Goal: Find specific page/section: Find specific page/section

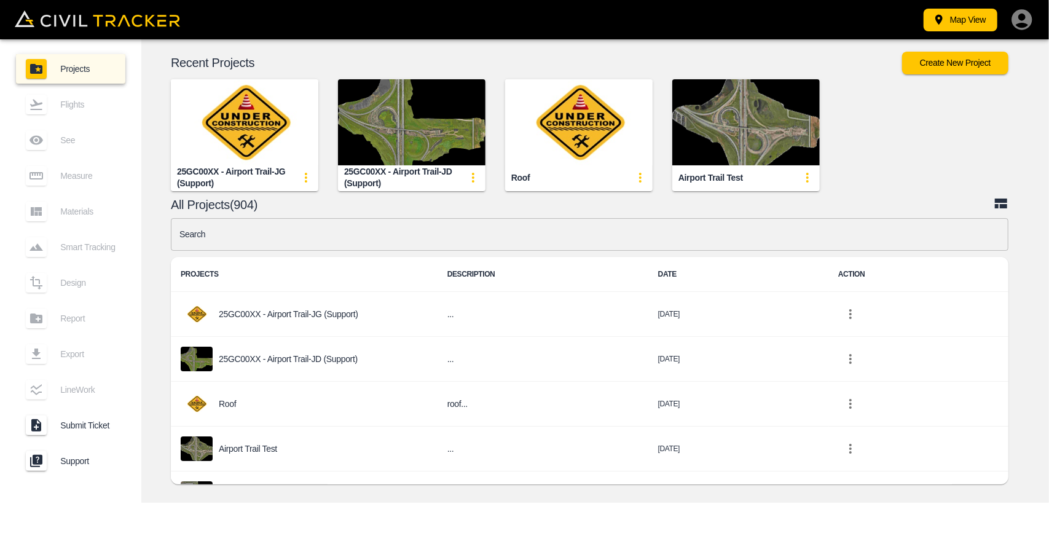
click at [417, 243] on input "text" at bounding box center [589, 234] width 837 height 33
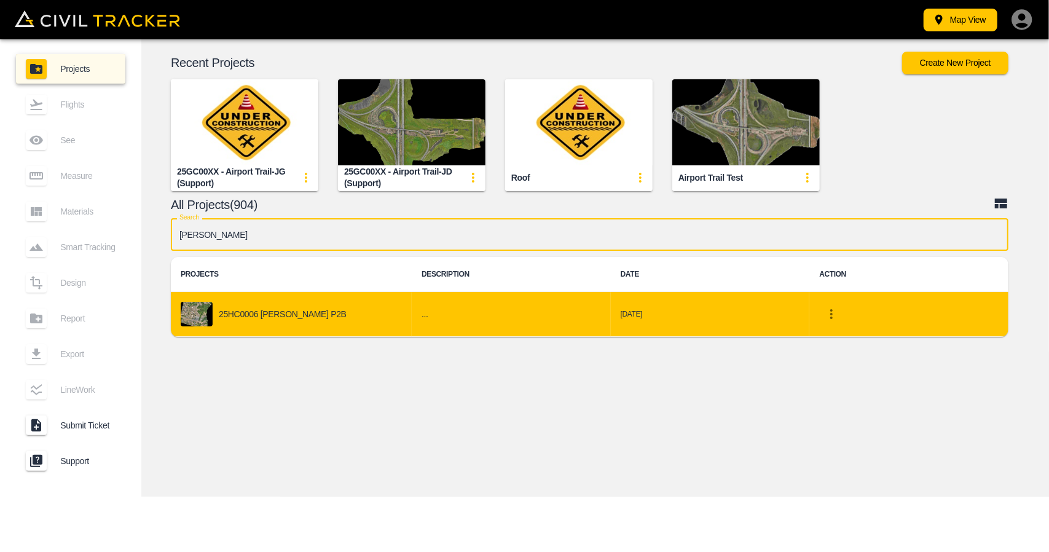
type input "[PERSON_NAME]"
click at [354, 332] on td "25HC0006 [PERSON_NAME] P2B" at bounding box center [291, 314] width 241 height 45
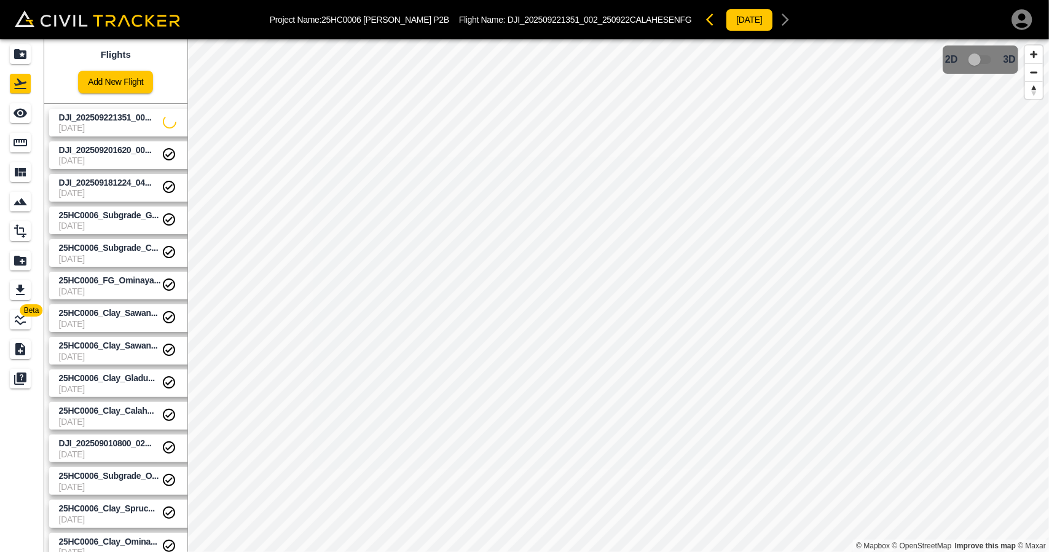
click at [102, 127] on span "[DATE]" at bounding box center [111, 128] width 104 height 10
click at [23, 119] on icon "See" at bounding box center [20, 113] width 15 height 15
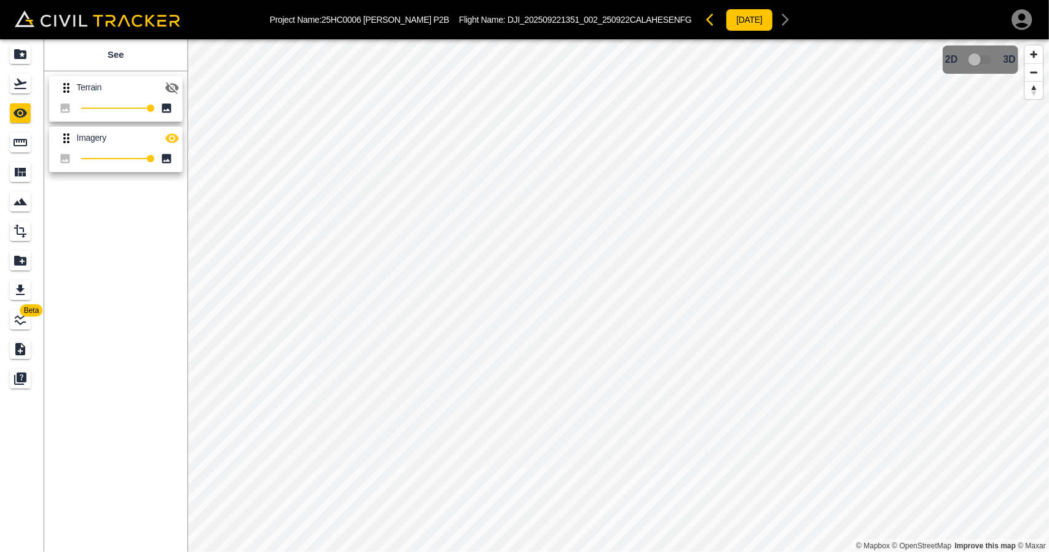
click at [174, 87] on icon "button" at bounding box center [172, 87] width 15 height 15
click at [172, 83] on icon "button" at bounding box center [172, 87] width 14 height 9
drag, startPoint x: 20, startPoint y: 89, endPoint x: 20, endPoint y: 74, distance: 15.4
click at [20, 89] on icon "Flights" at bounding box center [20, 83] width 15 height 15
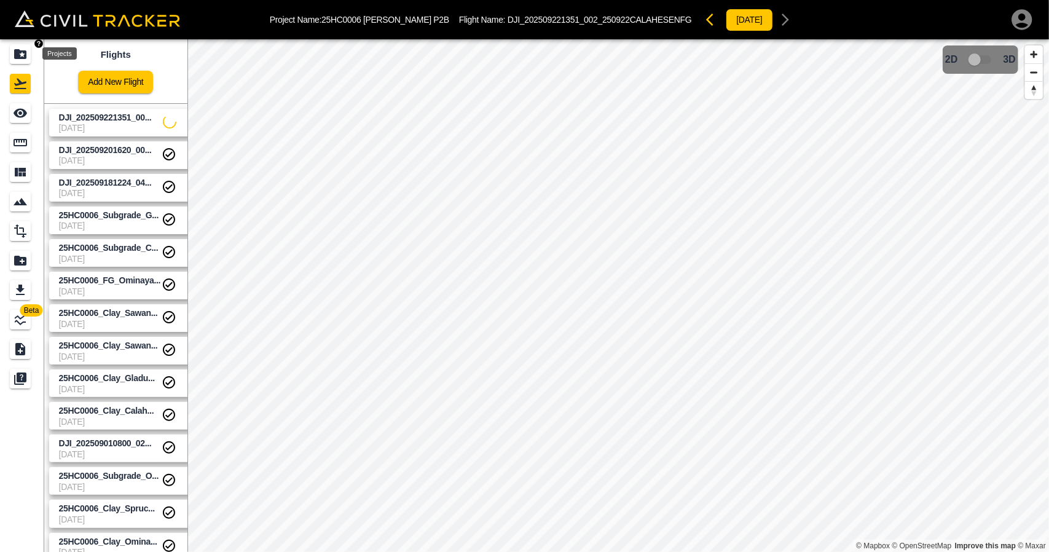
click at [20, 57] on icon "Projects" at bounding box center [20, 54] width 12 height 10
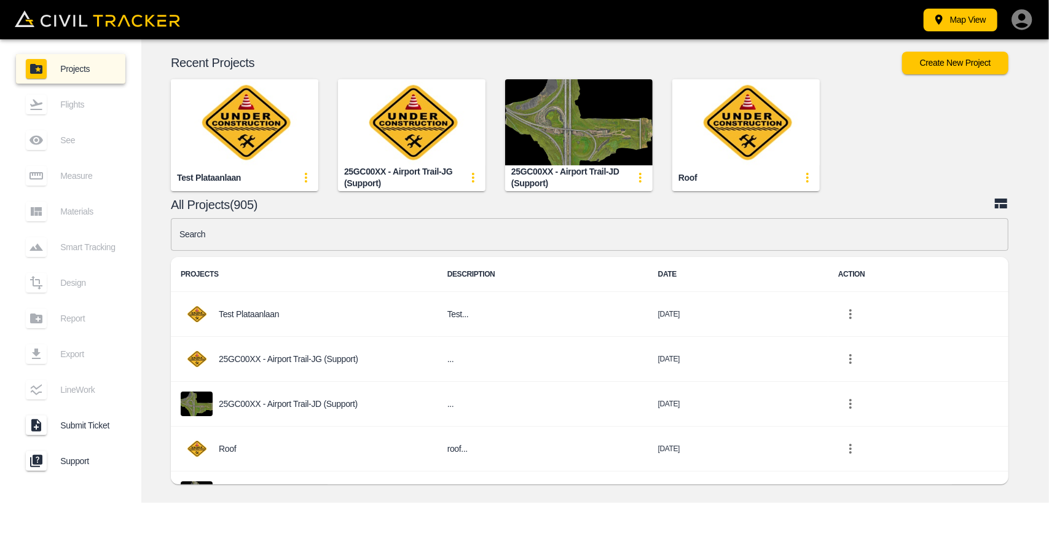
click at [433, 165] on div "25GC00XX - Airport Trail-JG (Support)" at bounding box center [411, 177] width 147 height 25
click at [549, 114] on img "button" at bounding box center [578, 122] width 147 height 86
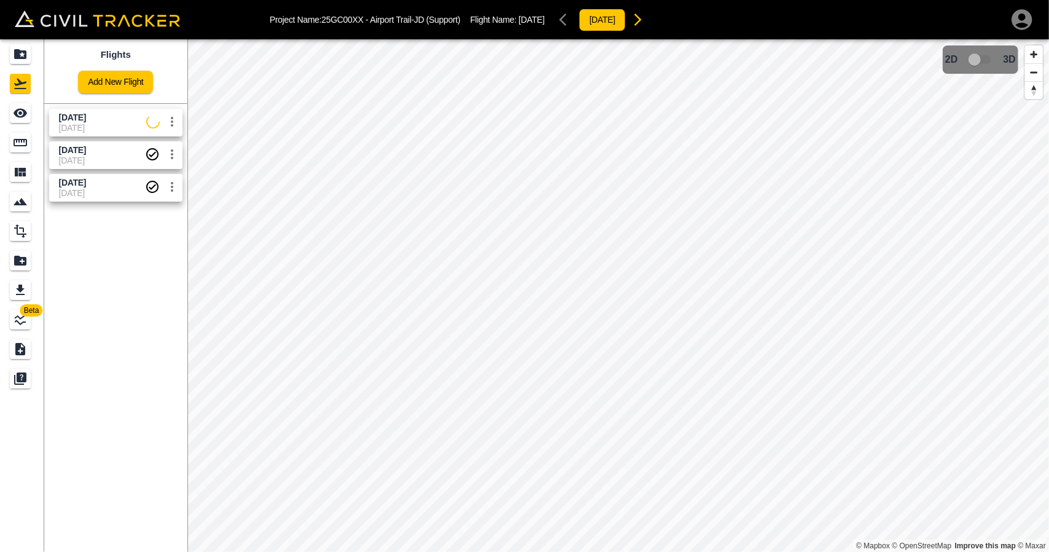
click at [102, 128] on span "[DATE]" at bounding box center [102, 128] width 87 height 10
click at [12, 119] on div "See" at bounding box center [20, 113] width 21 height 20
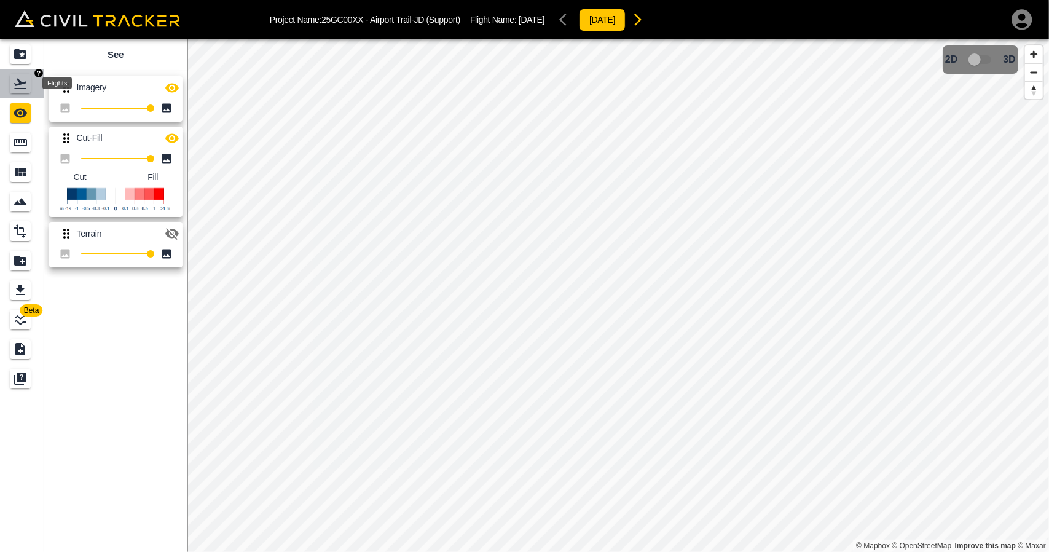
click at [26, 79] on icon "Flights" at bounding box center [20, 83] width 15 height 15
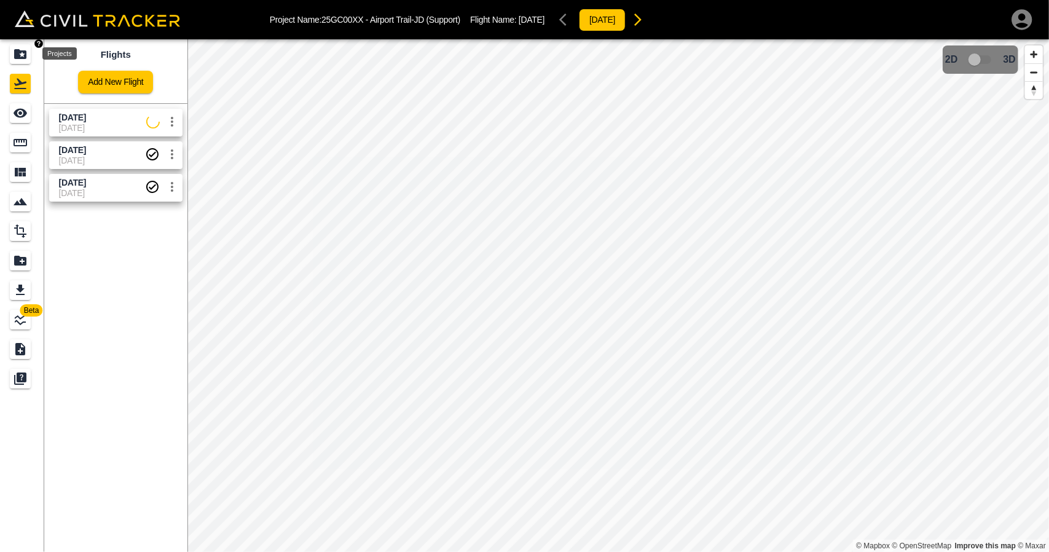
click at [13, 60] on icon "Projects" at bounding box center [20, 54] width 15 height 15
